Goal: Navigation & Orientation: Find specific page/section

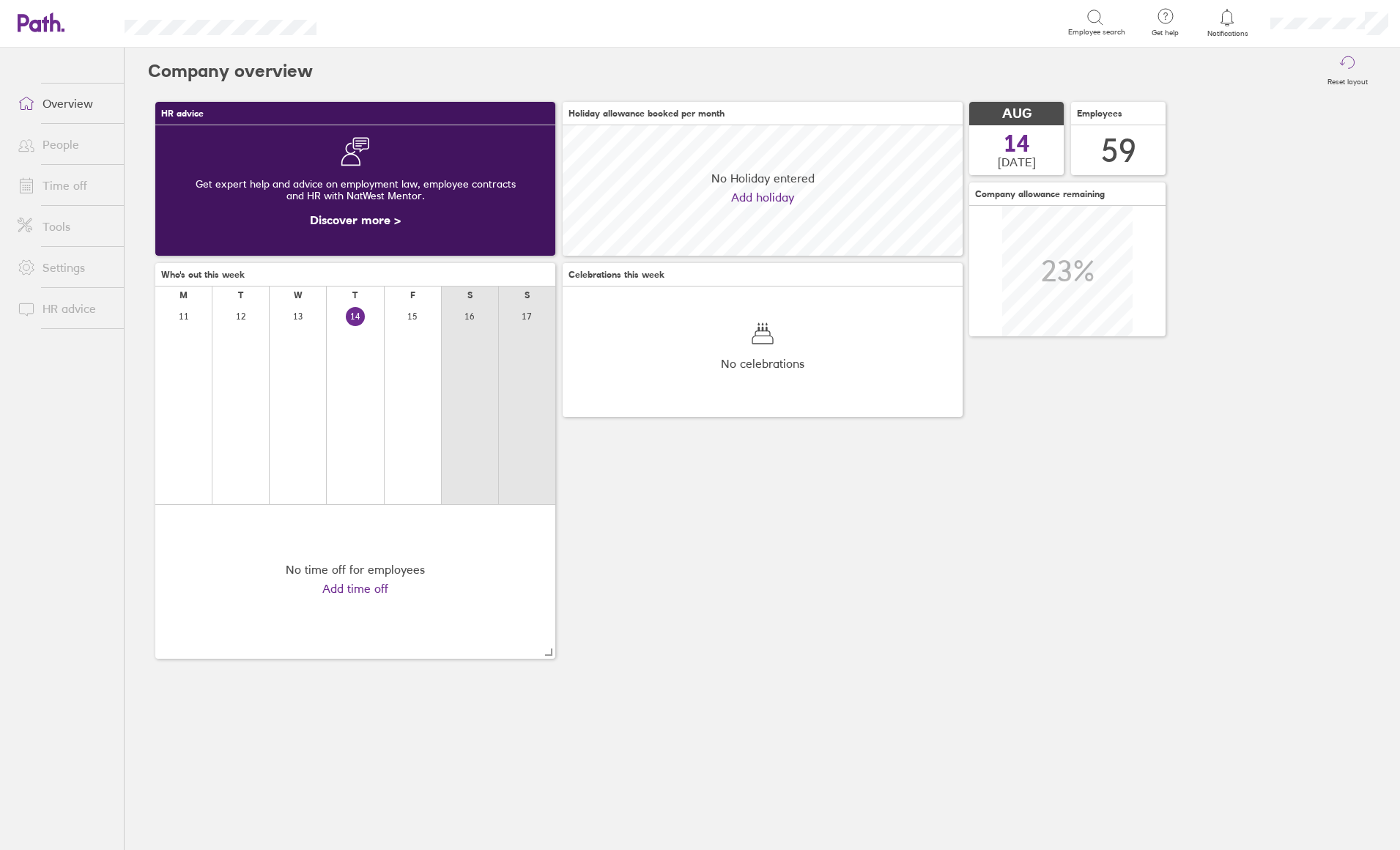
scroll to position [130, 400]
click at [56, 155] on link "People" at bounding box center [65, 144] width 118 height 29
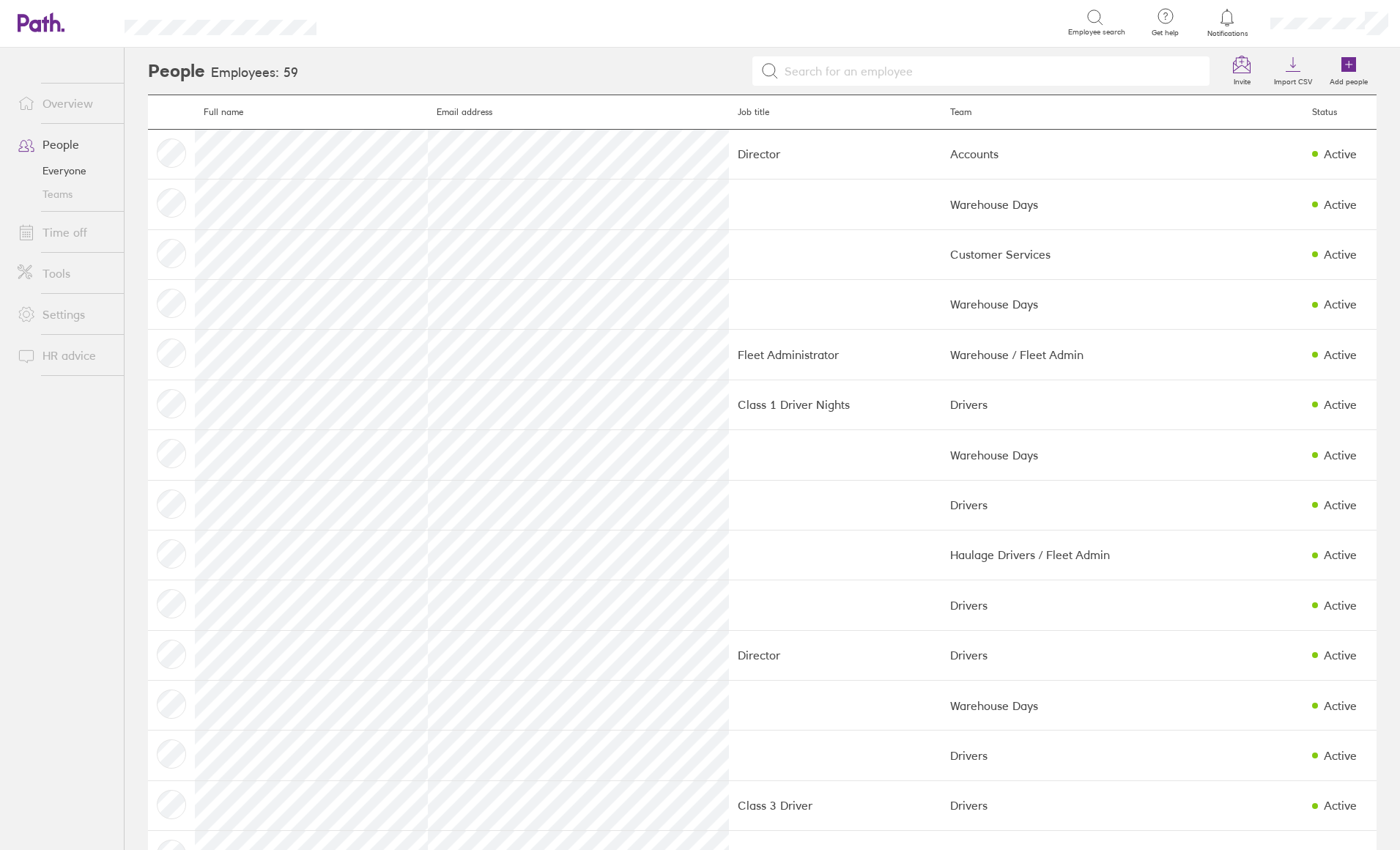
click at [79, 230] on link "Time off" at bounding box center [65, 232] width 118 height 29
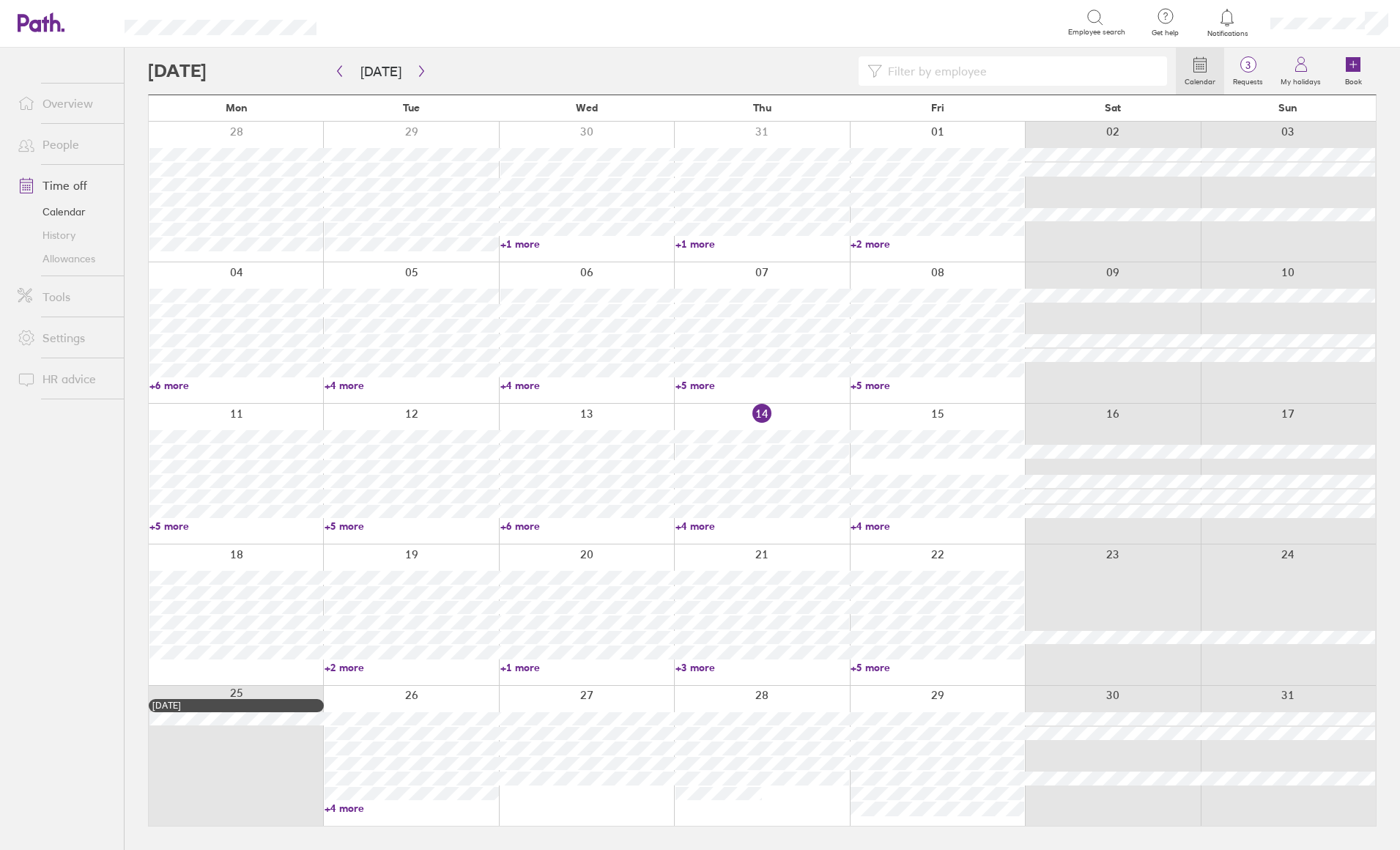
click at [82, 260] on link "Allowances" at bounding box center [65, 258] width 118 height 23
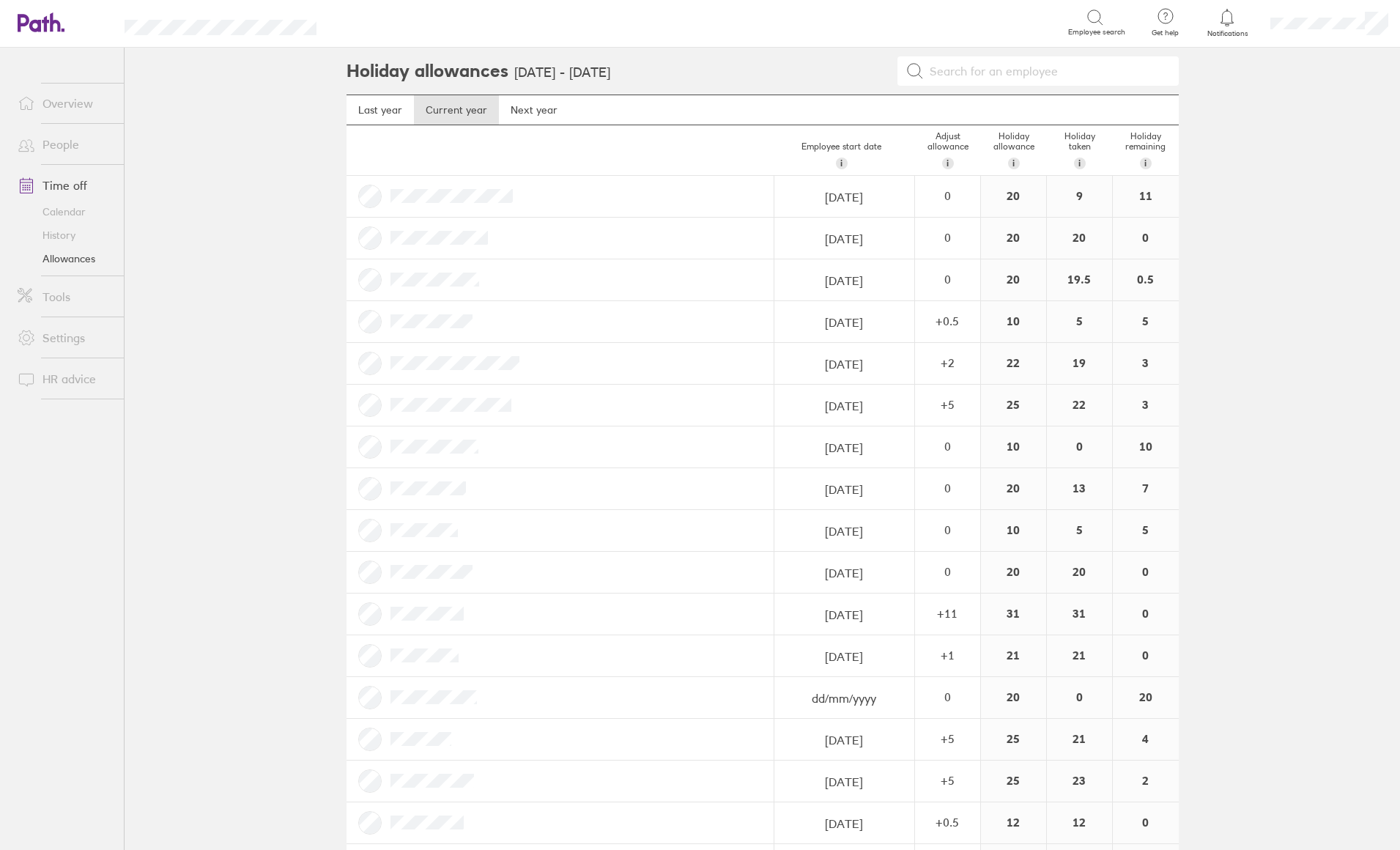
click at [59, 101] on link "Overview" at bounding box center [65, 103] width 118 height 29
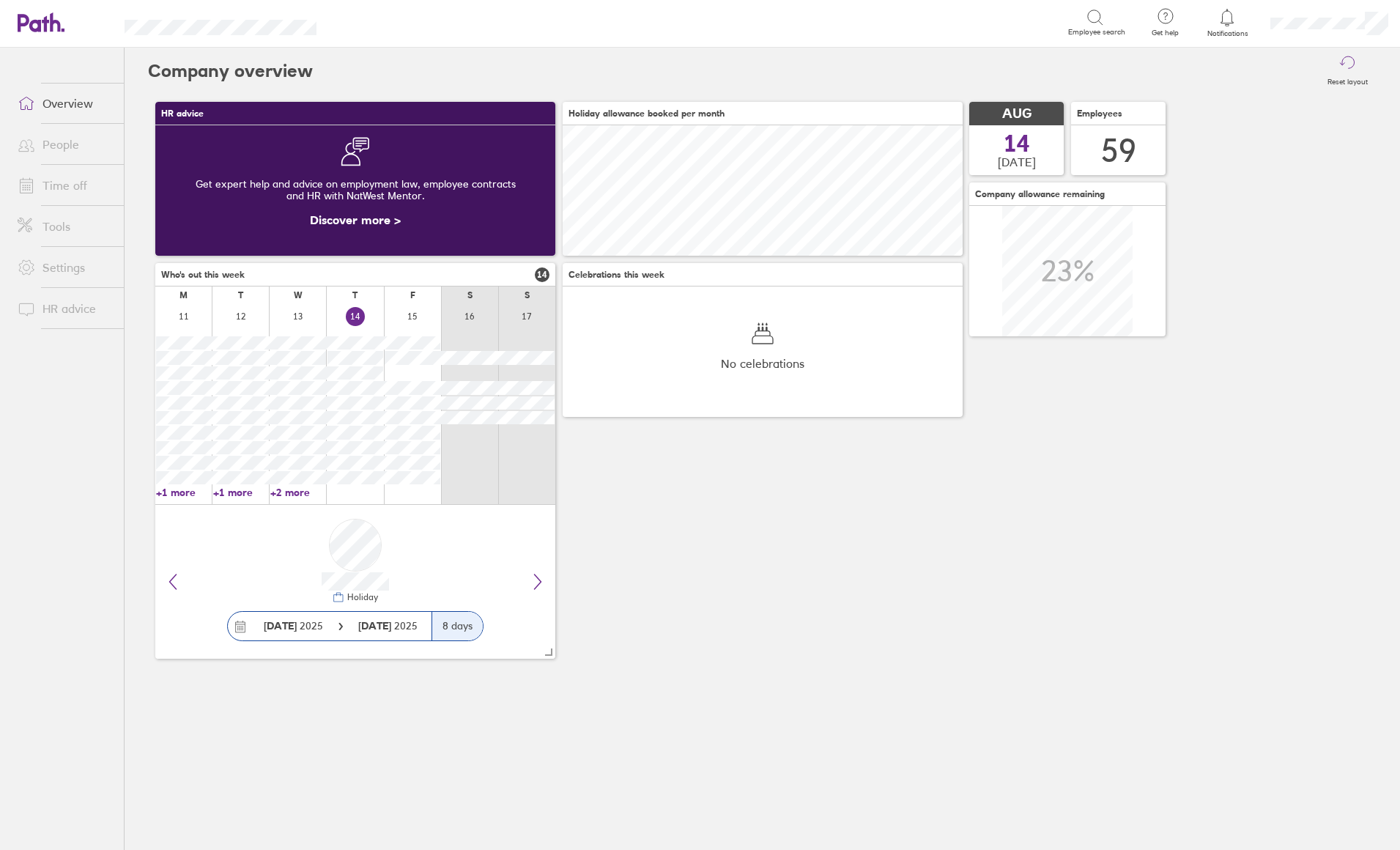
scroll to position [130, 400]
drag, startPoint x: 145, startPoint y: 66, endPoint x: 320, endPoint y: 76, distance: 175.3
click at [320, 76] on div "Company overview Reset layout HR advice Get expert help and advice on employmen…" at bounding box center [762, 449] width 1276 height 802
click at [320, 76] on div "Reset layout" at bounding box center [845, 71] width 1064 height 47
drag, startPoint x: 317, startPoint y: 76, endPoint x: 151, endPoint y: 62, distance: 166.6
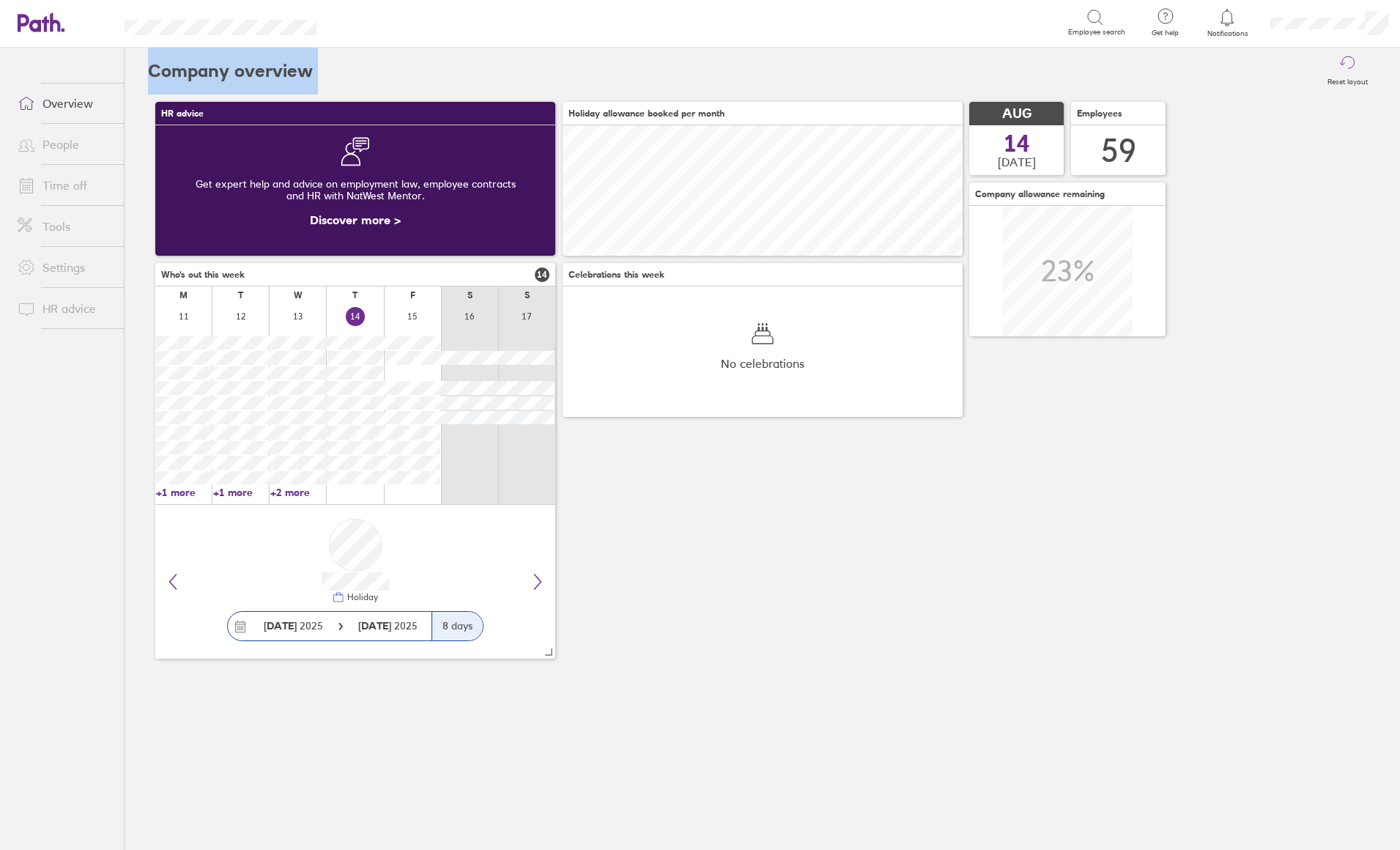
click at [151, 62] on header "Company overview Reset layout" at bounding box center [762, 71] width 1229 height 47
click at [358, 66] on div "Reset layout" at bounding box center [845, 71] width 1064 height 47
click at [80, 101] on link "Overview" at bounding box center [65, 103] width 118 height 29
click at [743, 614] on div "HR advice Get expert help and advice on employment law, employee contracts and …" at bounding box center [762, 380] width 1229 height 571
click at [560, 86] on div "Reset layout" at bounding box center [845, 71] width 1064 height 47
